Goal: Navigation & Orientation: Find specific page/section

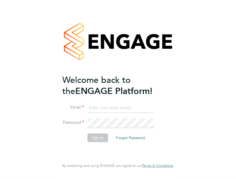
click at [109, 107] on input at bounding box center [120, 108] width 67 height 10
type input "Adam.janes@bgis.com"
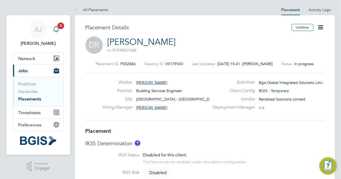
click at [56, 28] on icon "Main navigation" at bounding box center [56, 29] width 7 height 7
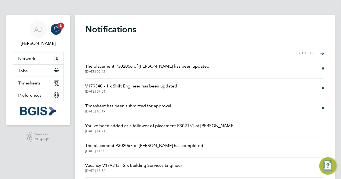
click at [139, 106] on span "Timesheet has been submitted for approval" at bounding box center [128, 106] width 86 height 7
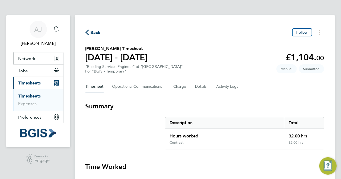
click at [44, 56] on button "Network" at bounding box center [38, 58] width 50 height 12
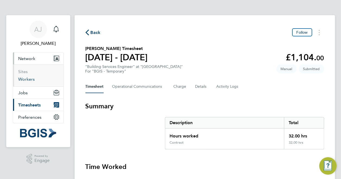
click at [27, 79] on link "Workers" at bounding box center [26, 79] width 17 height 5
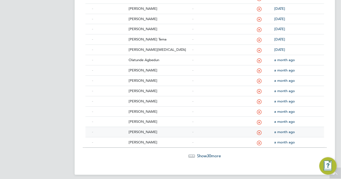
scroll to position [281, 0]
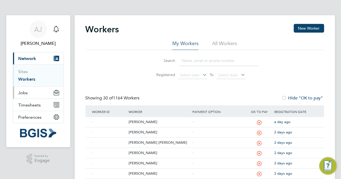
click at [44, 89] on button "Jobs" at bounding box center [38, 93] width 50 height 12
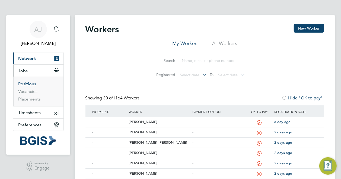
click at [31, 84] on link "Positions" at bounding box center [27, 83] width 18 height 5
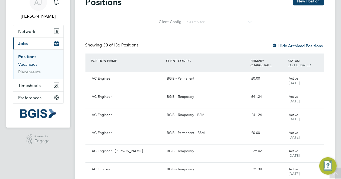
click at [34, 65] on link "Vacancies" at bounding box center [27, 64] width 19 height 5
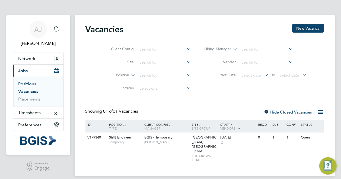
click at [30, 83] on link "Positions" at bounding box center [27, 83] width 18 height 5
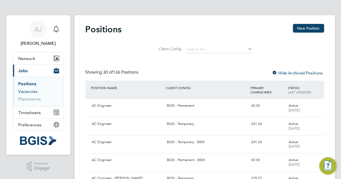
click at [31, 91] on link "Vacancies" at bounding box center [27, 91] width 19 height 5
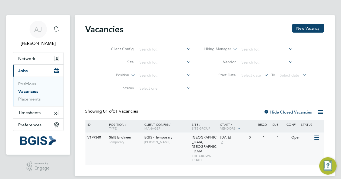
click at [212, 141] on span "[GEOGRAPHIC_DATA] - [GEOGRAPHIC_DATA]" at bounding box center [204, 144] width 25 height 18
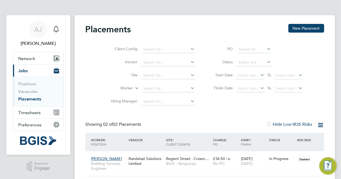
scroll to position [15, 47]
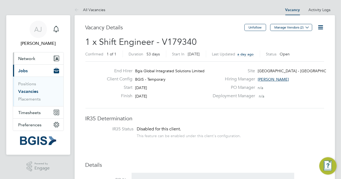
click at [30, 58] on span "Network" at bounding box center [26, 58] width 17 height 5
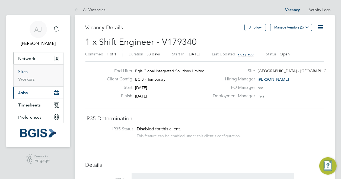
click at [23, 72] on link "Sites" at bounding box center [22, 71] width 9 height 5
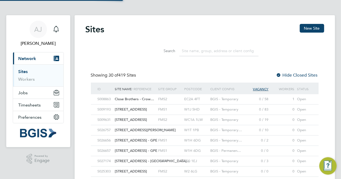
scroll to position [3, 3]
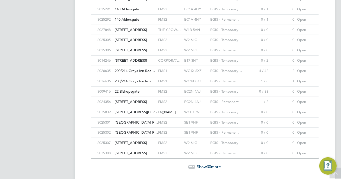
click at [215, 164] on span "Show 30 more" at bounding box center [209, 166] width 24 height 5
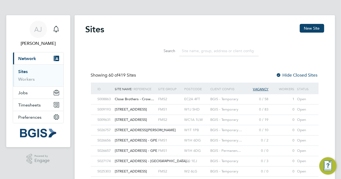
click at [216, 51] on input at bounding box center [218, 51] width 79 height 11
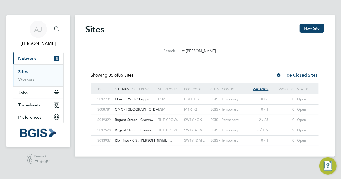
type input "st james"
click at [122, 117] on div "Regent Street - Crown…" at bounding box center [135, 120] width 43 height 10
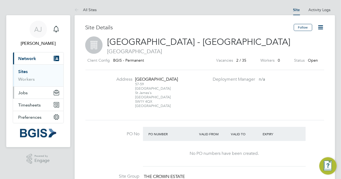
click at [46, 90] on button "Jobs" at bounding box center [38, 93] width 50 height 12
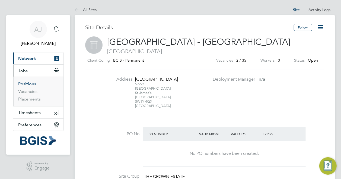
click at [27, 85] on link "Positions" at bounding box center [27, 83] width 18 height 5
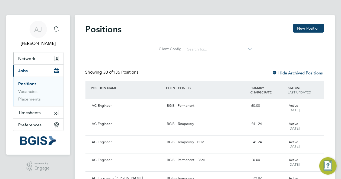
click at [53, 57] on button "Network" at bounding box center [38, 58] width 50 height 12
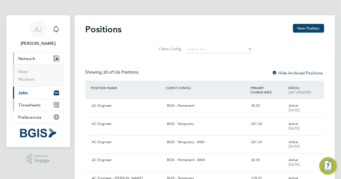
click at [36, 104] on span "Timesheets" at bounding box center [29, 104] width 23 height 5
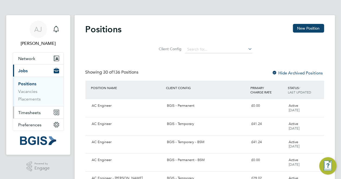
drag, startPoint x: 61, startPoint y: 109, endPoint x: 58, endPoint y: 111, distance: 3.3
click at [58, 111] on button "Timesheets" at bounding box center [38, 112] width 50 height 12
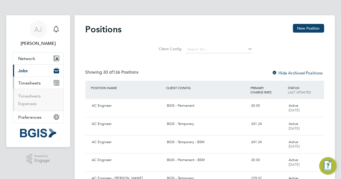
click at [57, 111] on ul "Network Sites Workers Current page: Jobs Positions Vacancies Placements Timeshe…" at bounding box center [38, 87] width 51 height 71
click at [32, 102] on link "Expenses" at bounding box center [27, 103] width 18 height 5
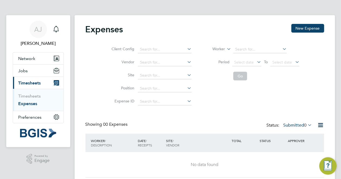
click at [226, 48] on icon at bounding box center [226, 47] width 0 height 5
click at [249, 40] on div "Client Config Vendor Site Position Expense ID Worker Period Select date To Sele…" at bounding box center [204, 74] width 239 height 68
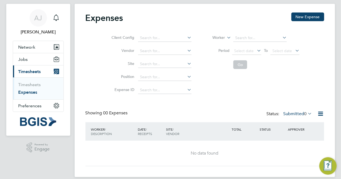
scroll to position [18, 0]
